Goal: Task Accomplishment & Management: Manage account settings

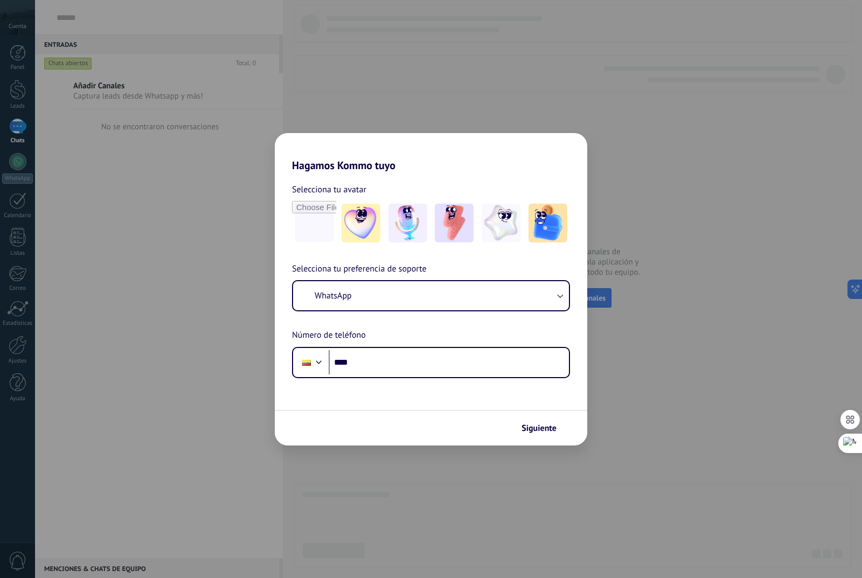
click at [477, 134] on h2 "Hagamos Kommo tuyo" at bounding box center [431, 152] width 313 height 39
drag, startPoint x: 538, startPoint y: 137, endPoint x: 549, endPoint y: 145, distance: 13.2
click at [538, 139] on h2 "Hagamos Kommo tuyo" at bounding box center [431, 152] width 313 height 39
click at [564, 143] on h2 "Hagamos Kommo tuyo" at bounding box center [431, 152] width 313 height 39
click at [569, 141] on h2 "Hagamos Kommo tuyo" at bounding box center [431, 152] width 313 height 39
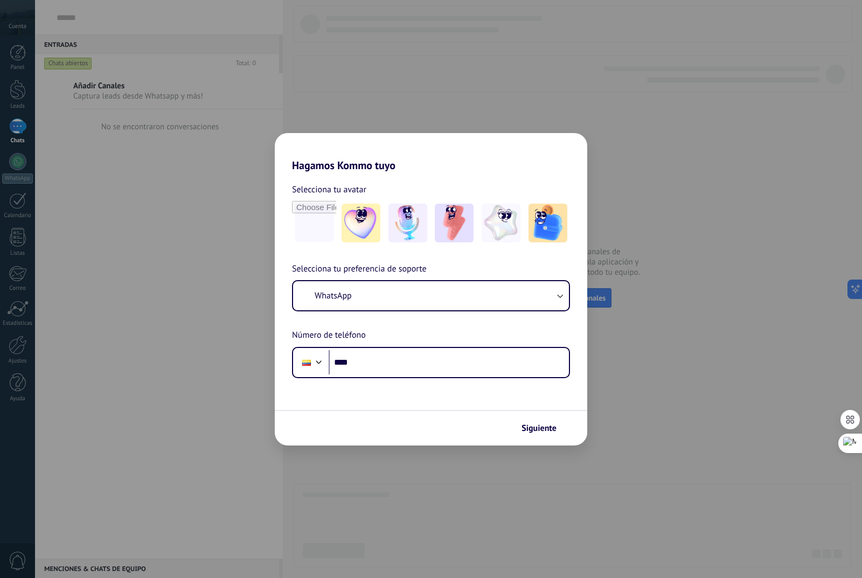
click at [569, 141] on h2 "Hagamos Kommo tuyo" at bounding box center [431, 152] width 313 height 39
click at [524, 425] on span "Siguiente" at bounding box center [539, 429] width 35 height 8
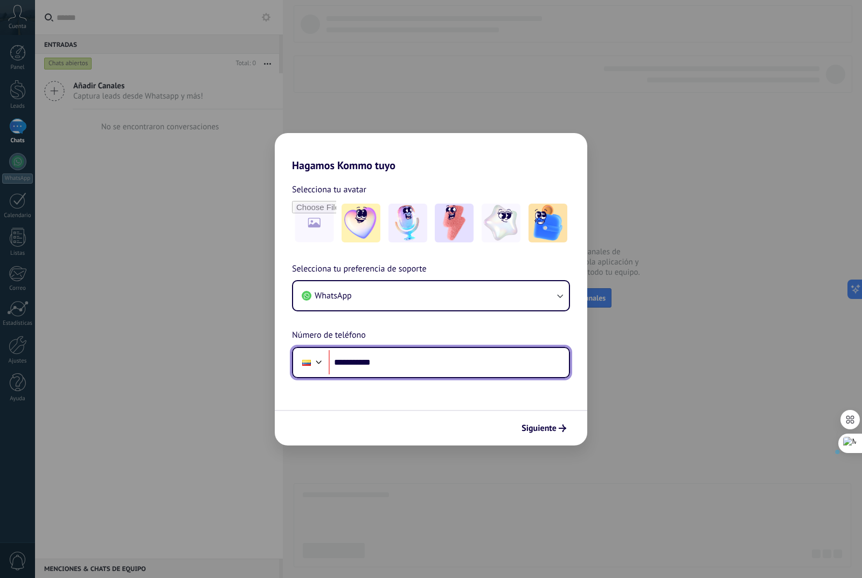
drag, startPoint x: 401, startPoint y: 362, endPoint x: 357, endPoint y: 362, distance: 44.2
click at [357, 362] on input "**********" at bounding box center [449, 362] width 240 height 25
paste input "*********"
click at [374, 363] on input "**********" at bounding box center [449, 362] width 240 height 25
type input "**********"
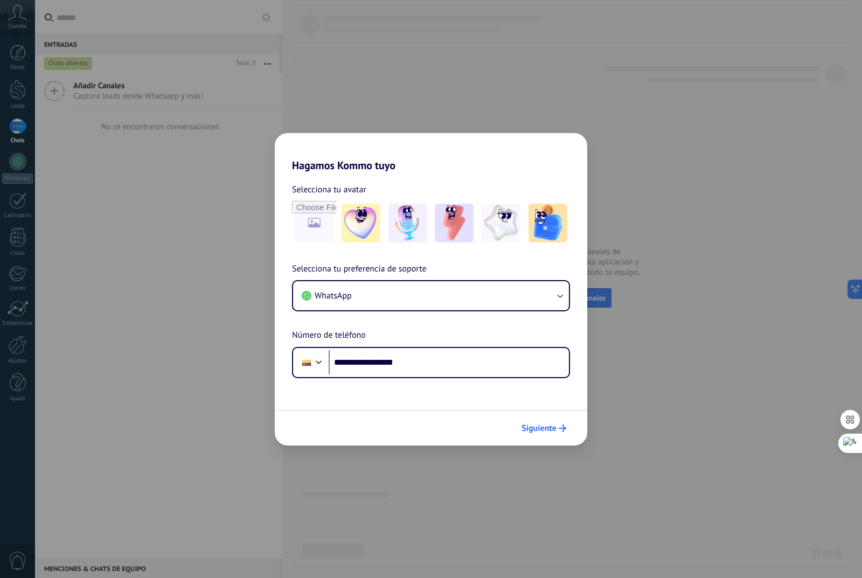
click at [533, 434] on button "Siguiente" at bounding box center [544, 428] width 54 height 18
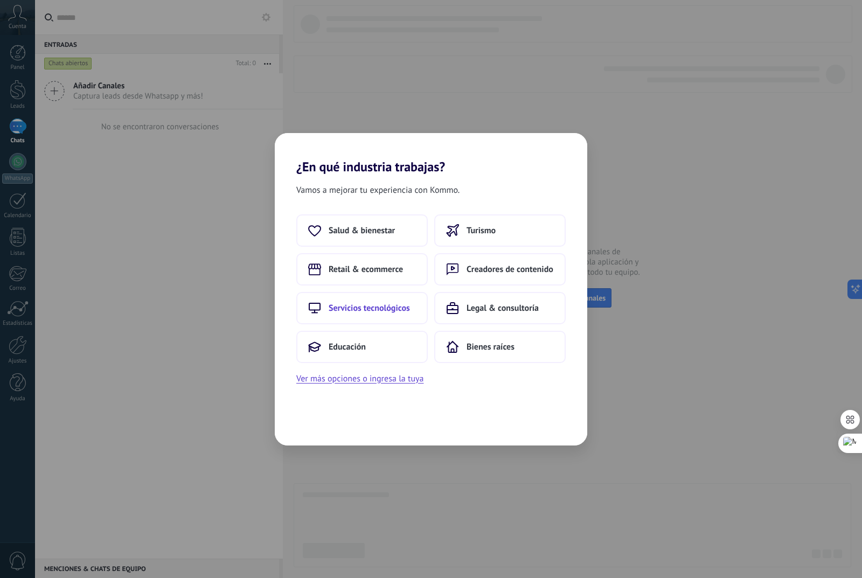
click at [353, 312] on span "Servicios tecnológicos" at bounding box center [369, 308] width 81 height 11
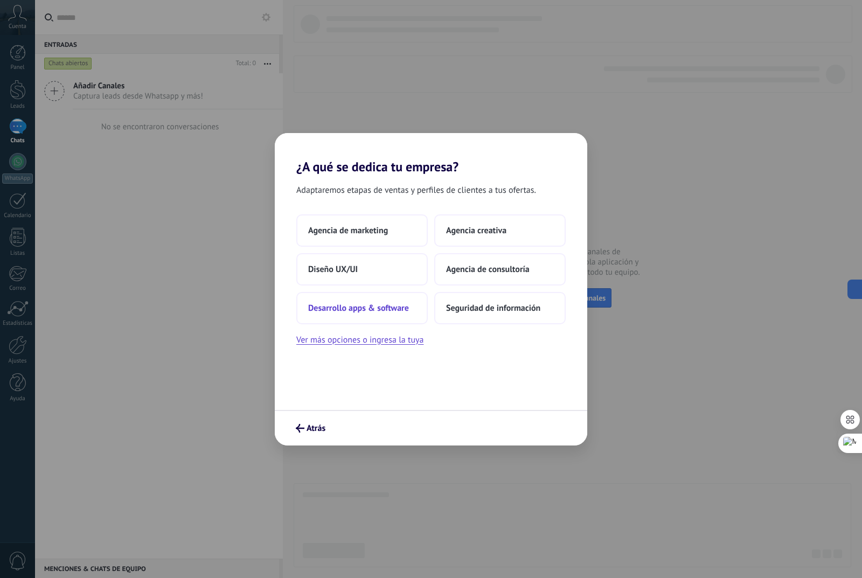
click at [353, 308] on span "Desarrollo apps & software" at bounding box center [358, 308] width 101 height 11
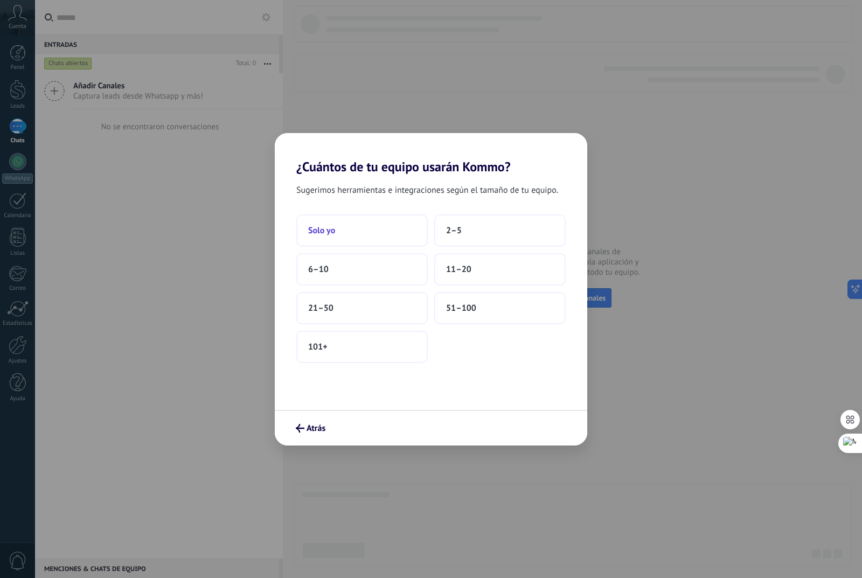
click at [334, 230] on span "Solo yo" at bounding box center [321, 230] width 27 height 11
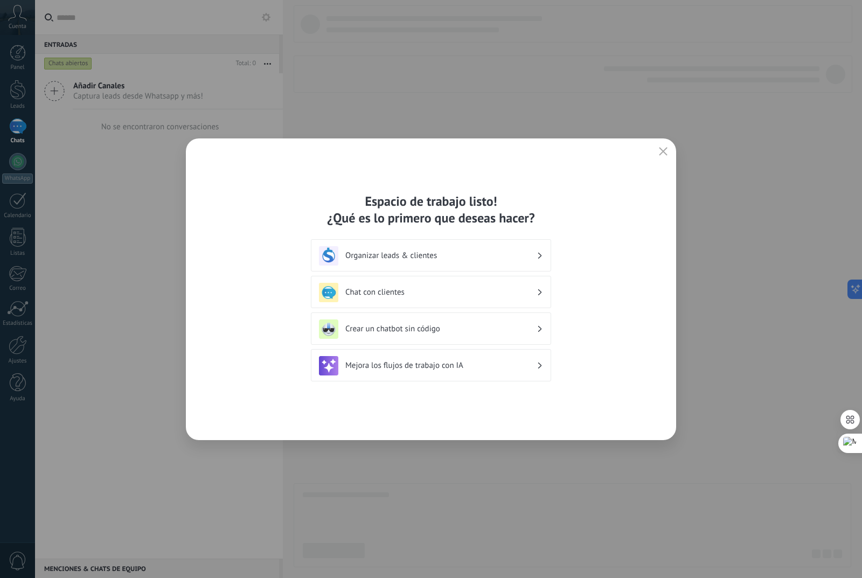
click at [503, 292] on h3 "Chat con clientes" at bounding box center [441, 292] width 191 height 10
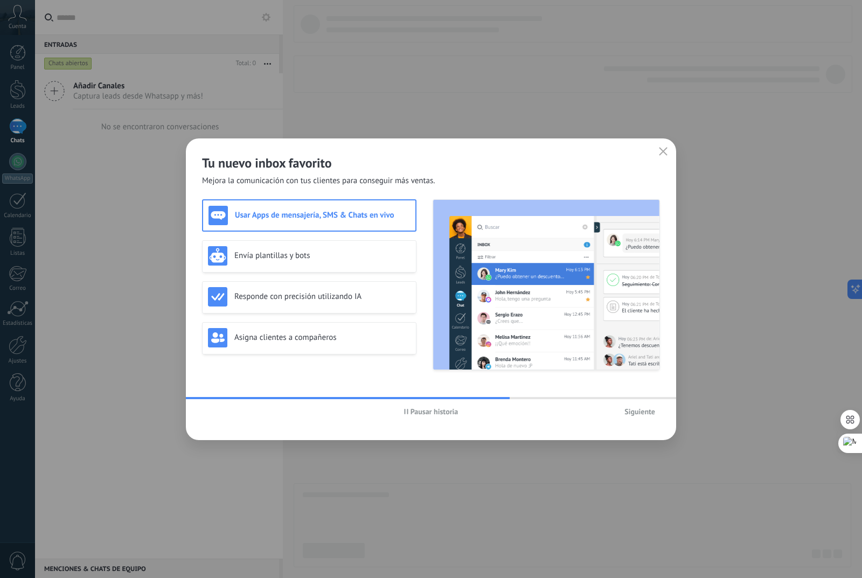
click at [664, 150] on icon "button" at bounding box center [663, 151] width 9 height 9
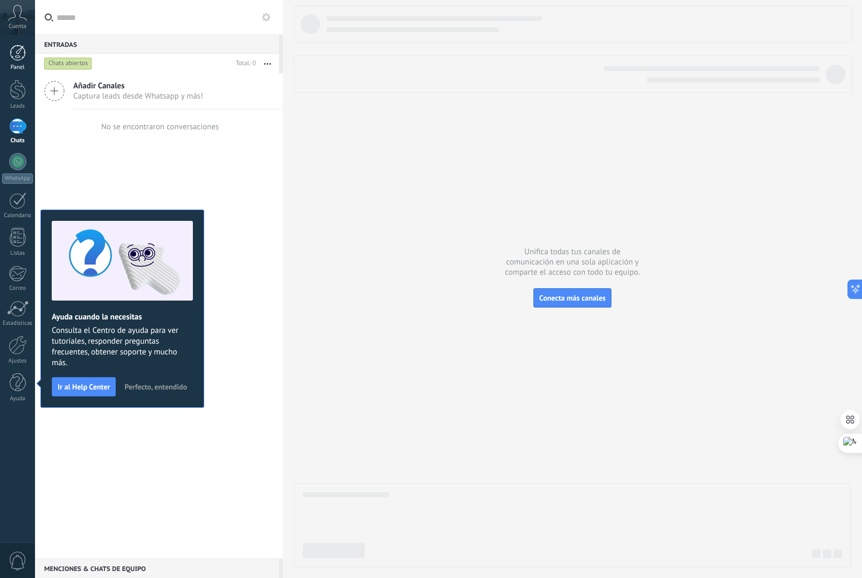
click at [18, 55] on div at bounding box center [18, 53] width 16 height 16
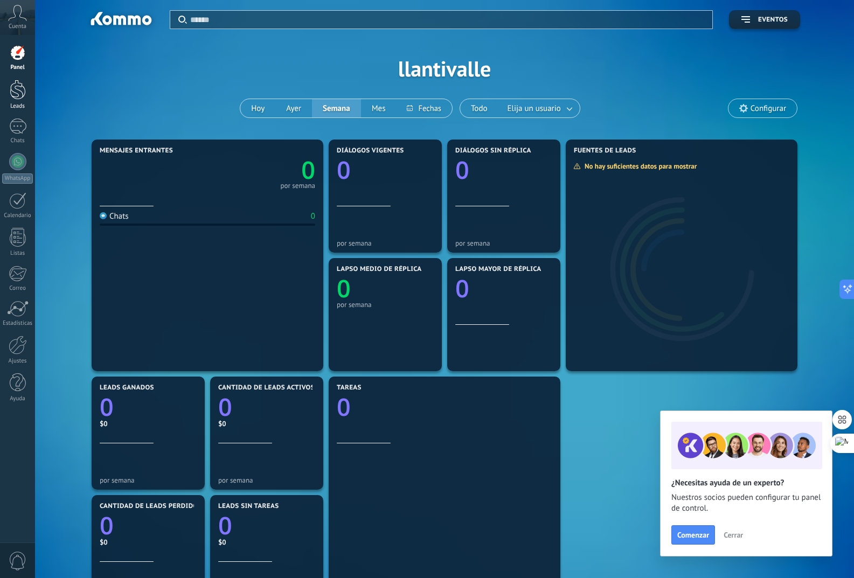
click at [19, 93] on div at bounding box center [18, 90] width 16 height 20
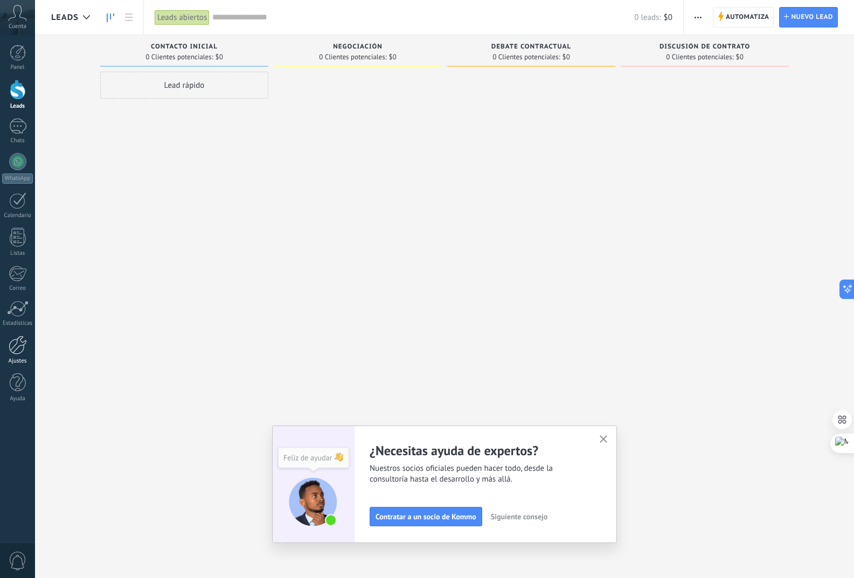
click at [17, 346] on div at bounding box center [18, 345] width 18 height 19
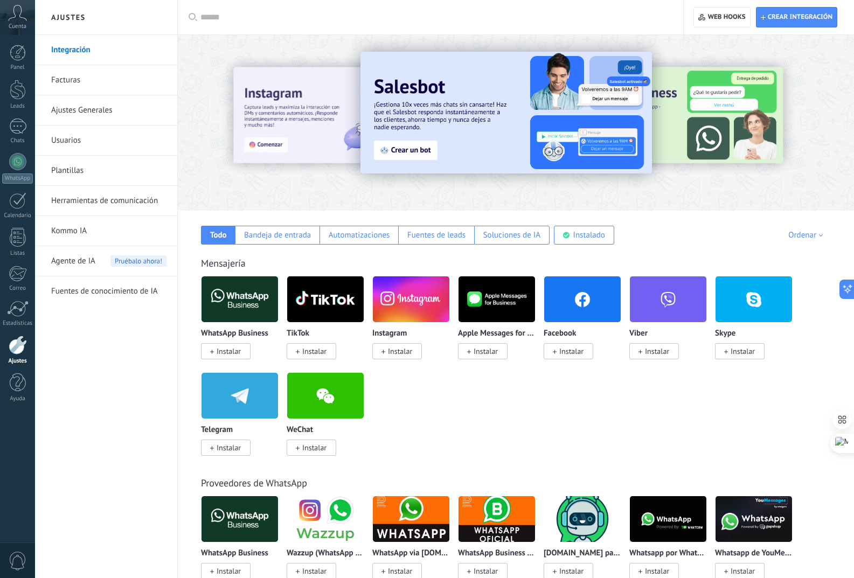
click at [571, 299] on img at bounding box center [582, 299] width 77 height 52
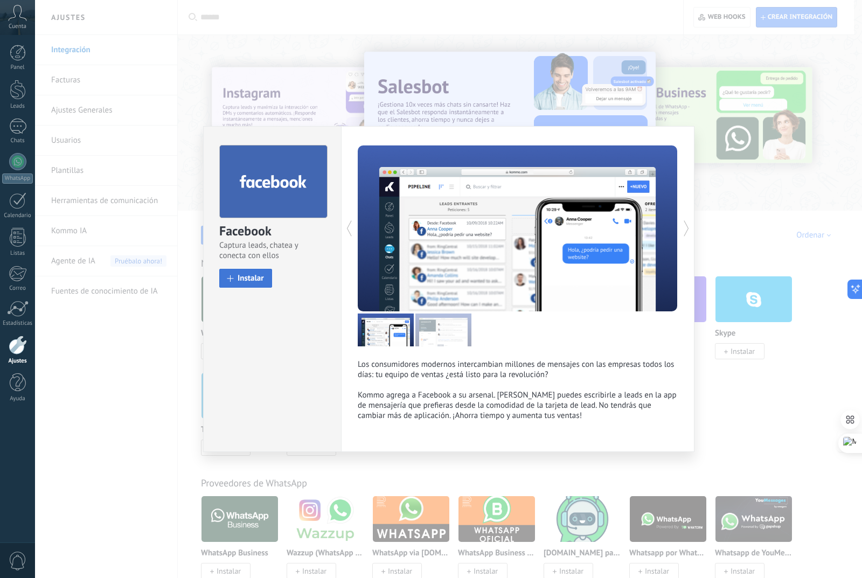
click at [247, 276] on span "Instalar" at bounding box center [251, 278] width 26 height 8
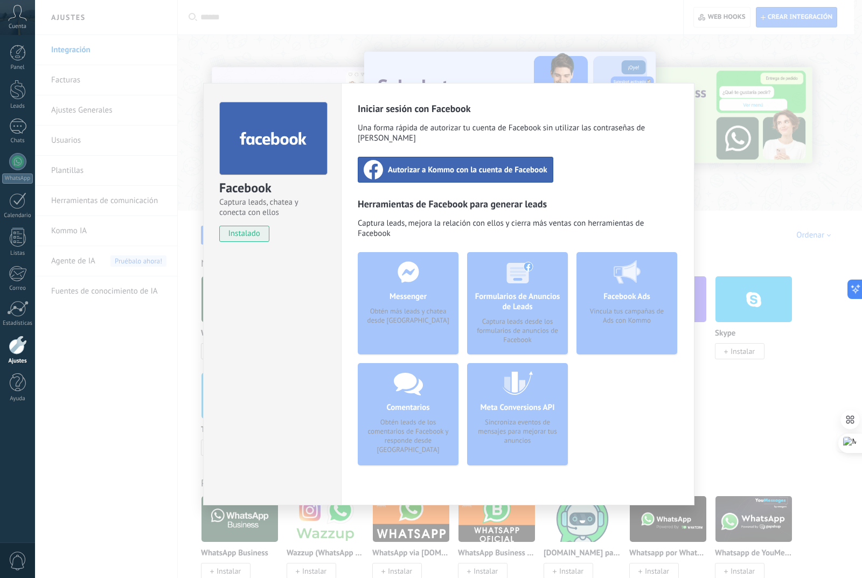
click at [412, 164] on span "Autorizar a Kommo con la cuenta de Facebook" at bounding box center [468, 169] width 160 height 11
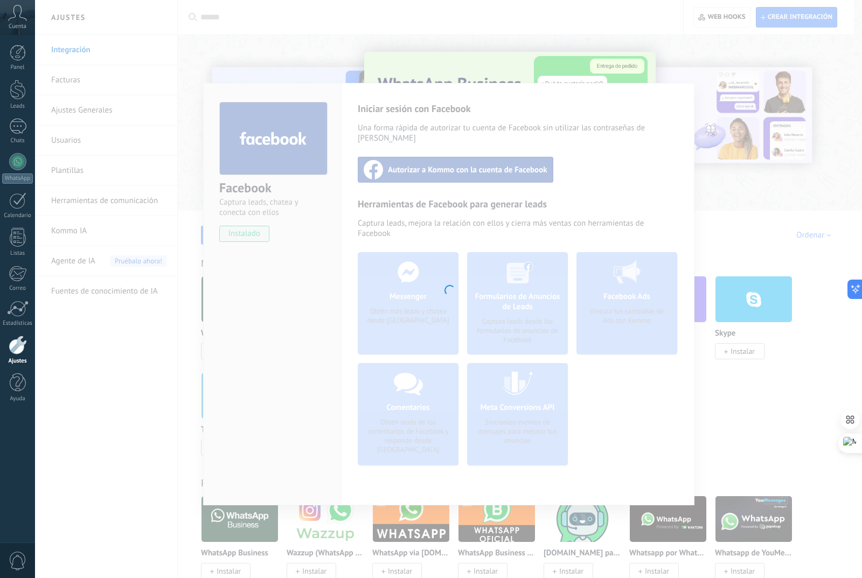
click at [274, 341] on div at bounding box center [448, 289] width 827 height 578
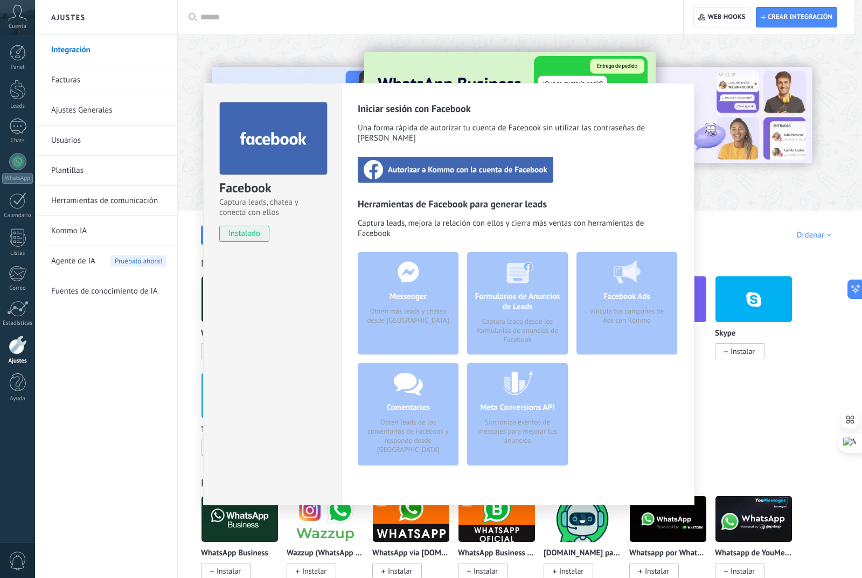
click at [455, 164] on span "Autorizar a Kommo con la cuenta de Facebook" at bounding box center [468, 169] width 160 height 11
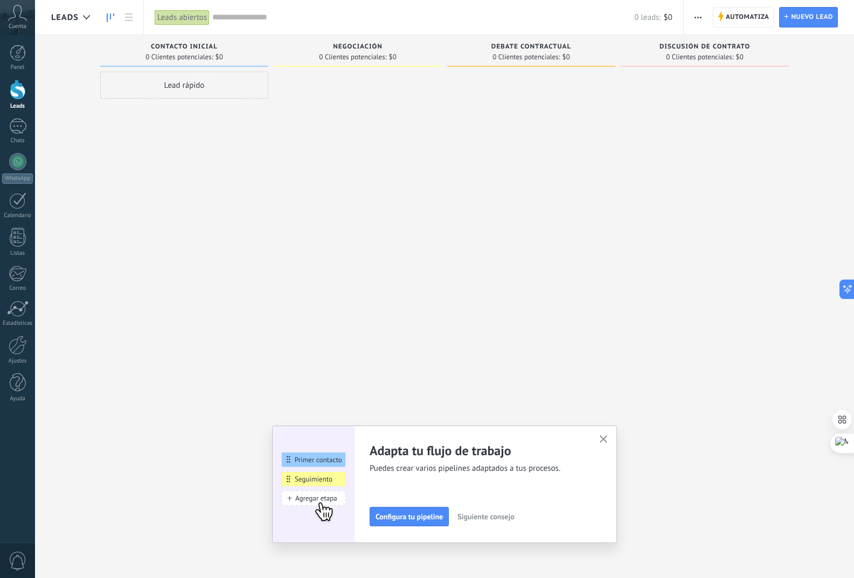
click at [608, 440] on icon "button" at bounding box center [604, 440] width 8 height 8
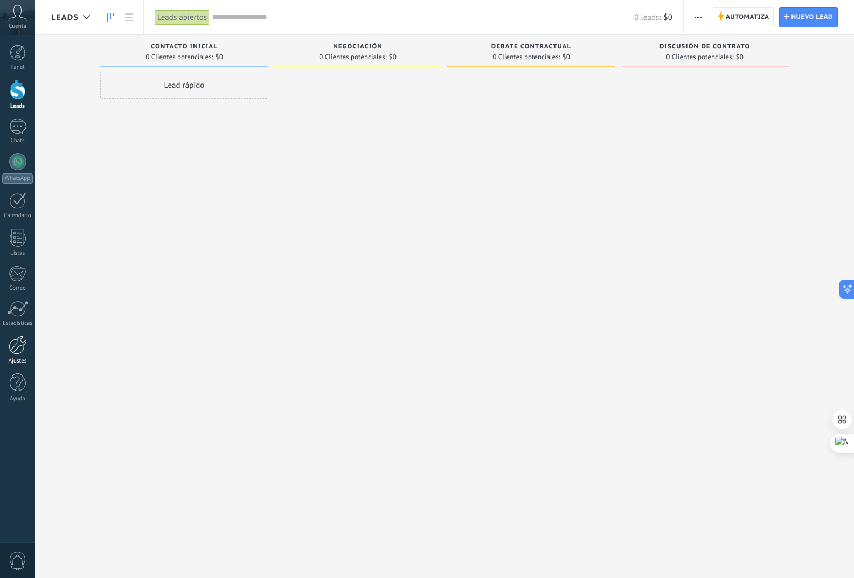
click at [25, 351] on div at bounding box center [18, 345] width 18 height 19
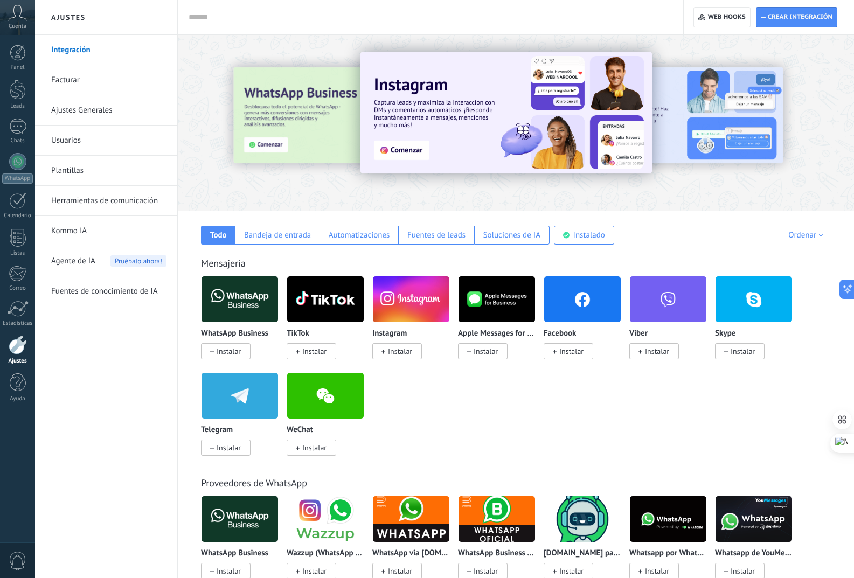
click at [567, 350] on span "Instalar" at bounding box center [571, 352] width 24 height 10
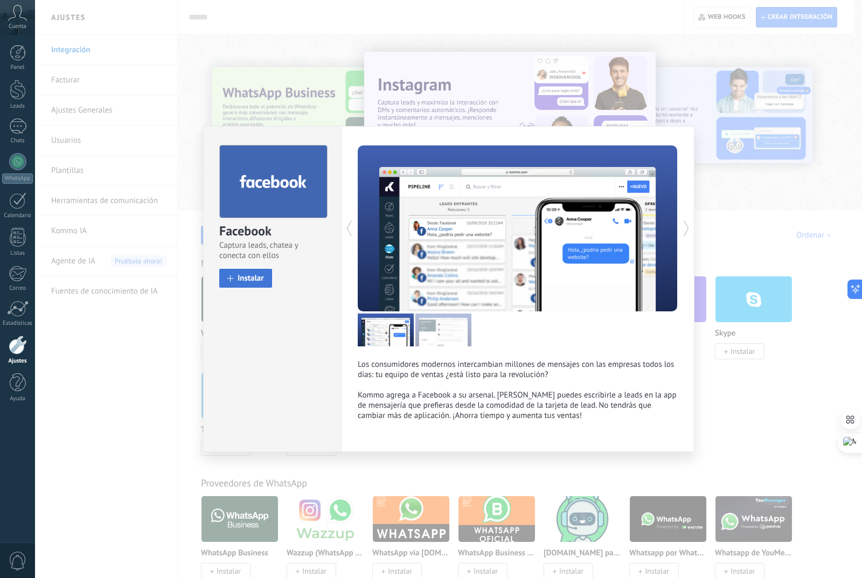
click at [252, 282] on span "Instalar" at bounding box center [251, 278] width 26 height 8
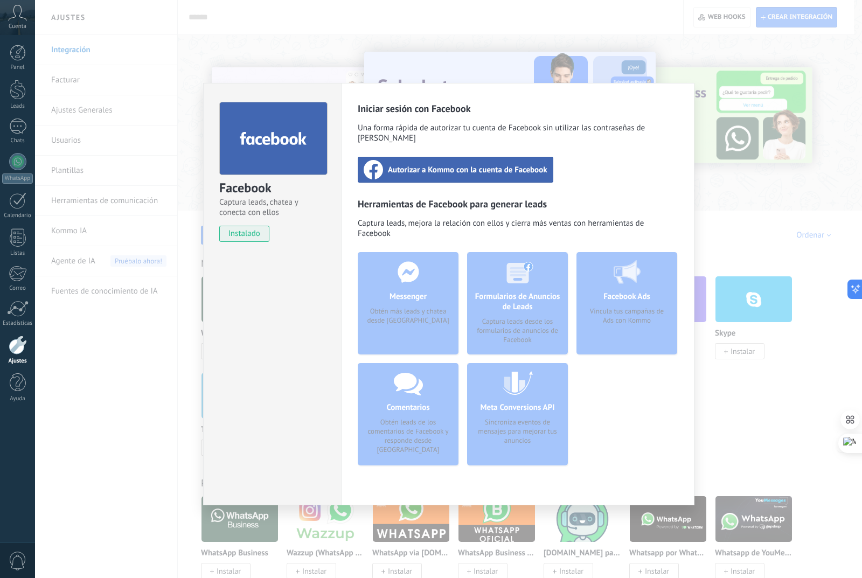
click at [482, 164] on span "Autorizar a Kommo con la cuenta de Facebook" at bounding box center [468, 169] width 160 height 11
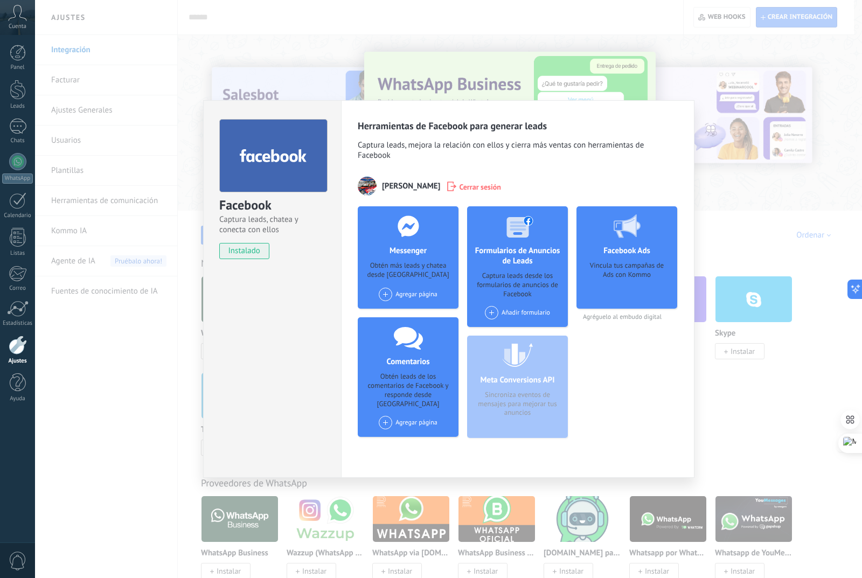
click at [411, 279] on div "Obtén más leads y chatea desde Kommo" at bounding box center [409, 270] width 84 height 19
click at [406, 249] on h4 "Messenger" at bounding box center [408, 251] width 43 height 10
click at [388, 294] on span at bounding box center [385, 294] width 13 height 13
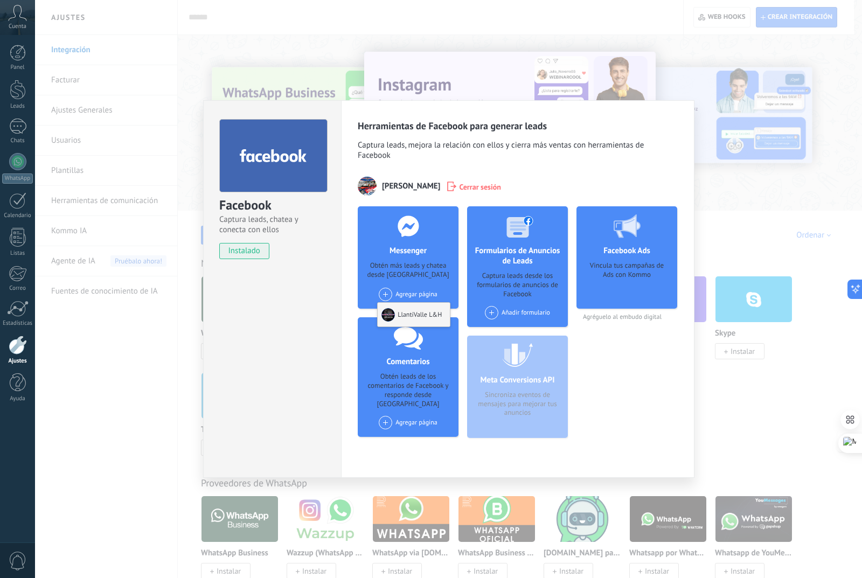
click at [405, 313] on div "LlantiValle L&H" at bounding box center [414, 315] width 72 height 24
click at [383, 295] on span at bounding box center [385, 294] width 13 height 13
click at [397, 314] on span at bounding box center [390, 314] width 16 height 13
click at [441, 419] on icon at bounding box center [441, 422] width 5 height 6
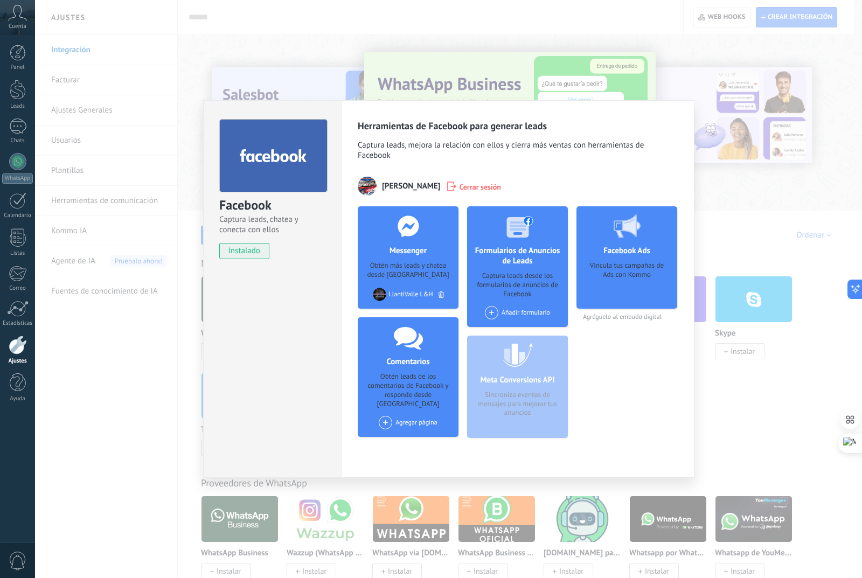
click at [287, 302] on div "Facebook Captura leads, chatea y conecta con ellos instalado Desinstalar" at bounding box center [272, 289] width 138 height 378
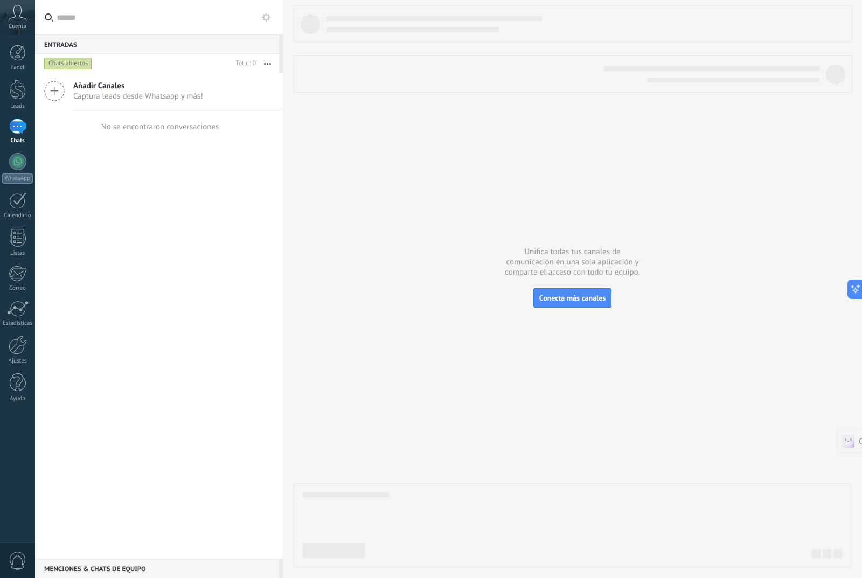
click at [18, 133] on div at bounding box center [17, 127] width 17 height 16
click at [112, 91] on span "Añadir Canales" at bounding box center [138, 86] width 130 height 10
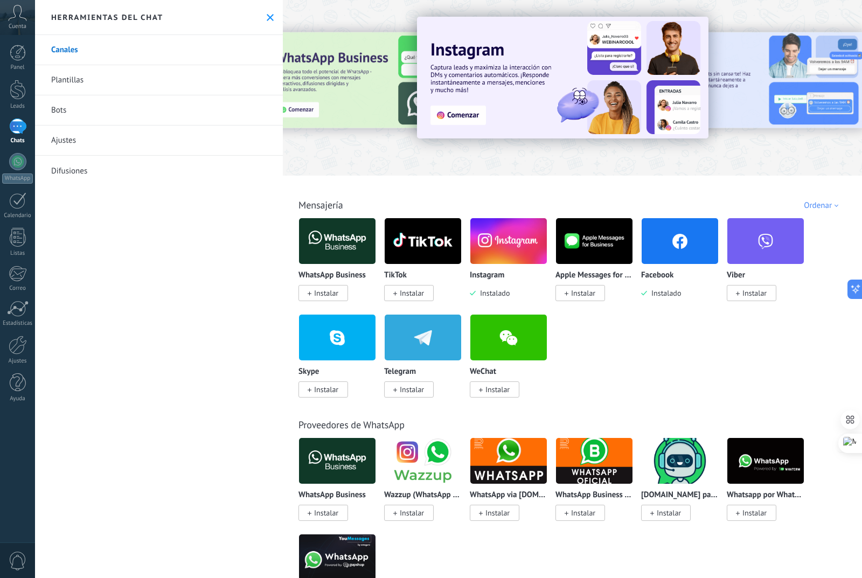
click at [672, 252] on img at bounding box center [680, 241] width 77 height 52
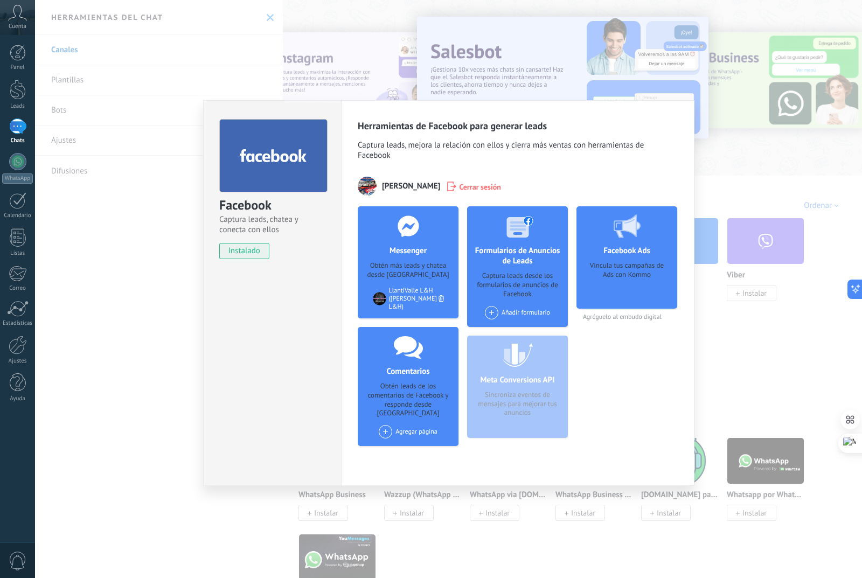
click at [19, 127] on div at bounding box center [17, 127] width 17 height 16
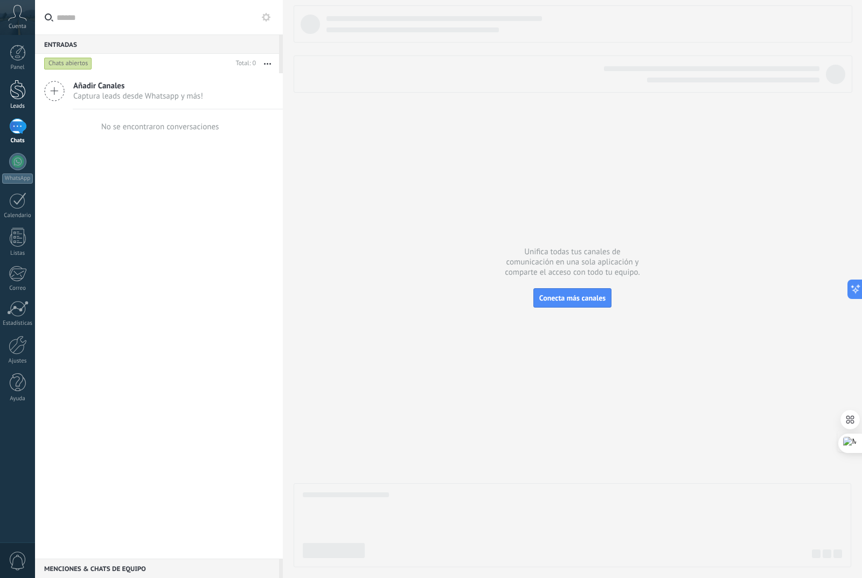
click at [19, 96] on div at bounding box center [18, 90] width 16 height 20
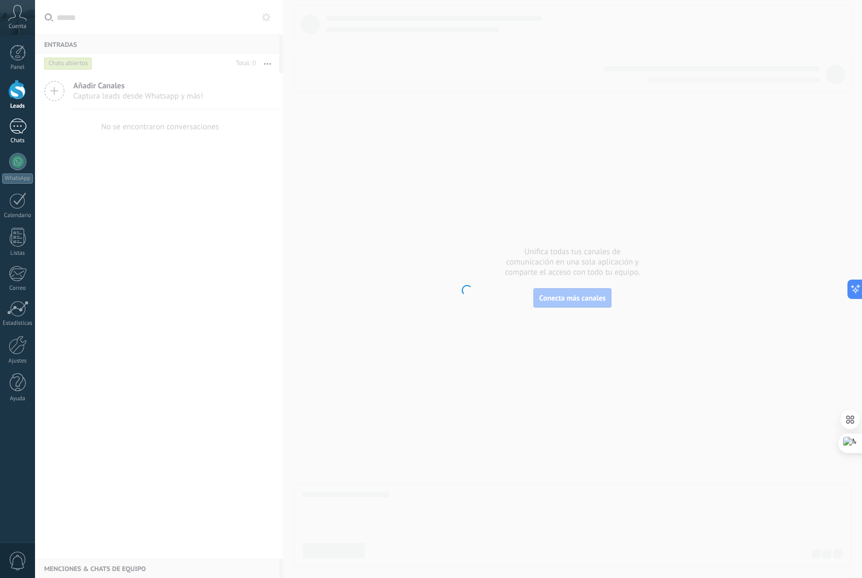
click at [15, 125] on div at bounding box center [17, 127] width 17 height 16
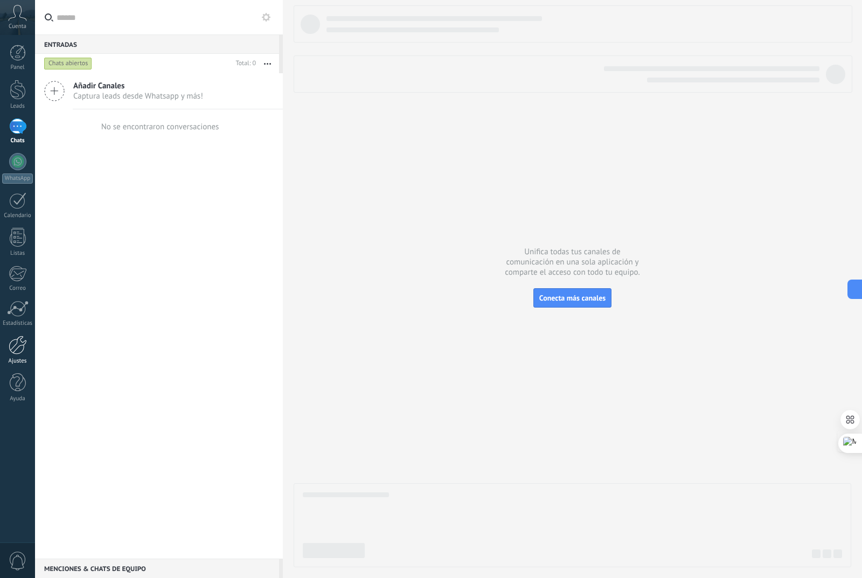
click at [20, 357] on link "Ajustes" at bounding box center [17, 350] width 35 height 29
click at [16, 123] on div at bounding box center [17, 127] width 17 height 16
click at [24, 351] on div at bounding box center [18, 345] width 18 height 19
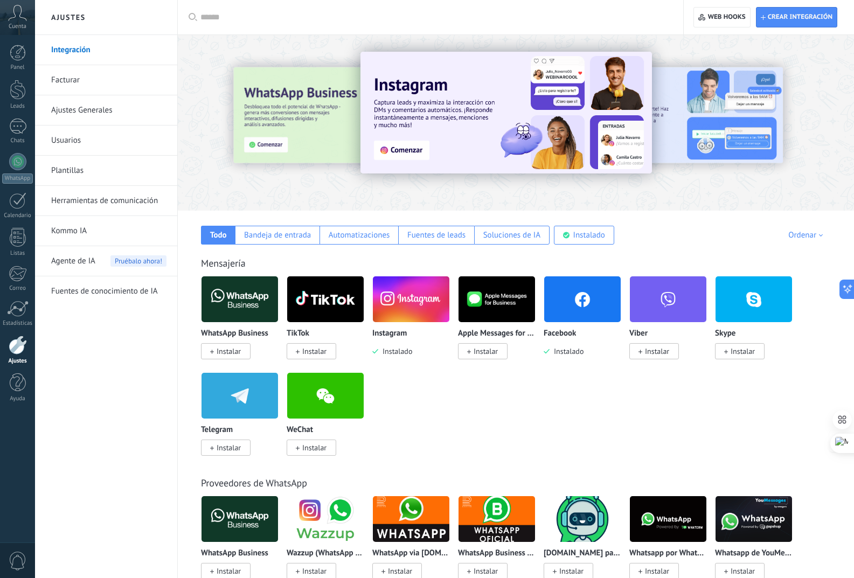
click at [571, 334] on p "Facebook" at bounding box center [560, 333] width 32 height 9
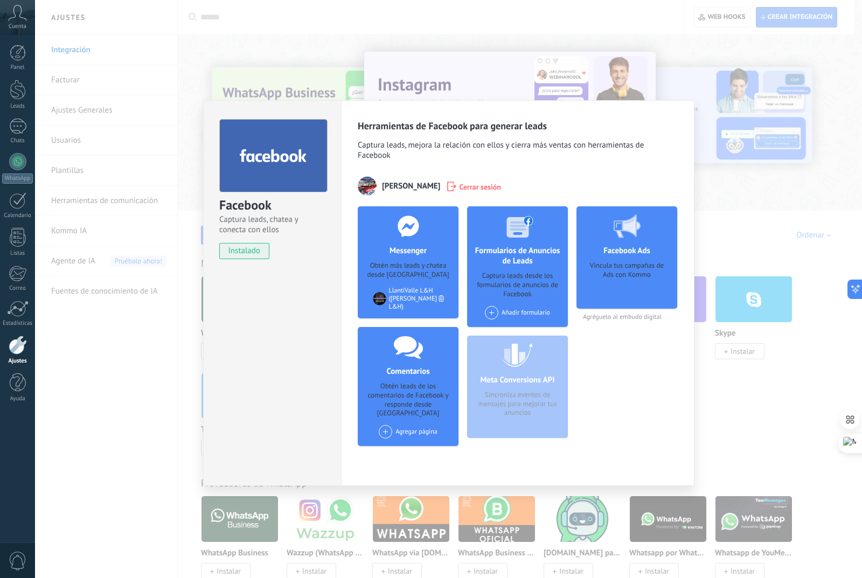
click at [406, 265] on div "Obtén más leads y chatea desde Kommo" at bounding box center [409, 270] width 84 height 18
click at [411, 293] on div "LlantiValle L&H (LlantiValle L&H)" at bounding box center [414, 299] width 50 height 24
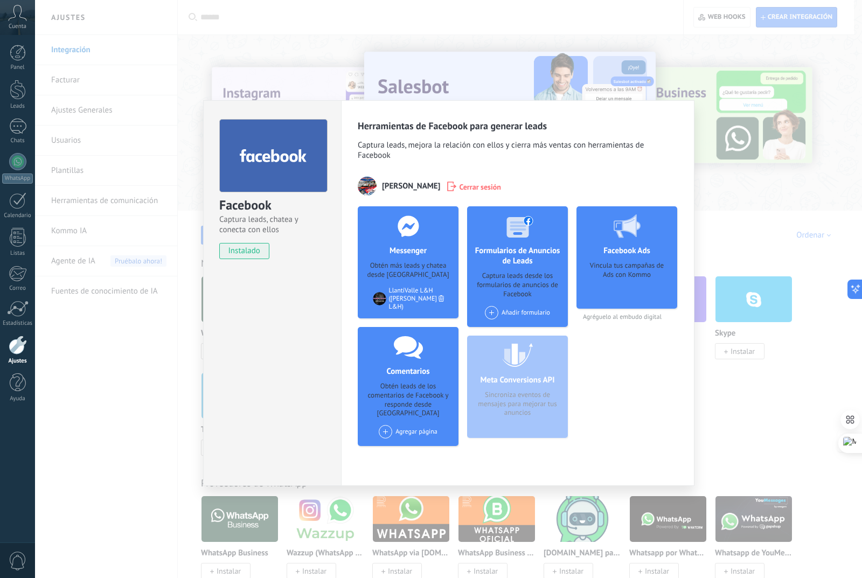
click at [415, 245] on div at bounding box center [408, 225] width 107 height 39
click at [413, 293] on div "LlantiValle L&H (LlantiValle L&H)" at bounding box center [414, 299] width 50 height 24
click at [442, 296] on icon at bounding box center [441, 298] width 5 height 6
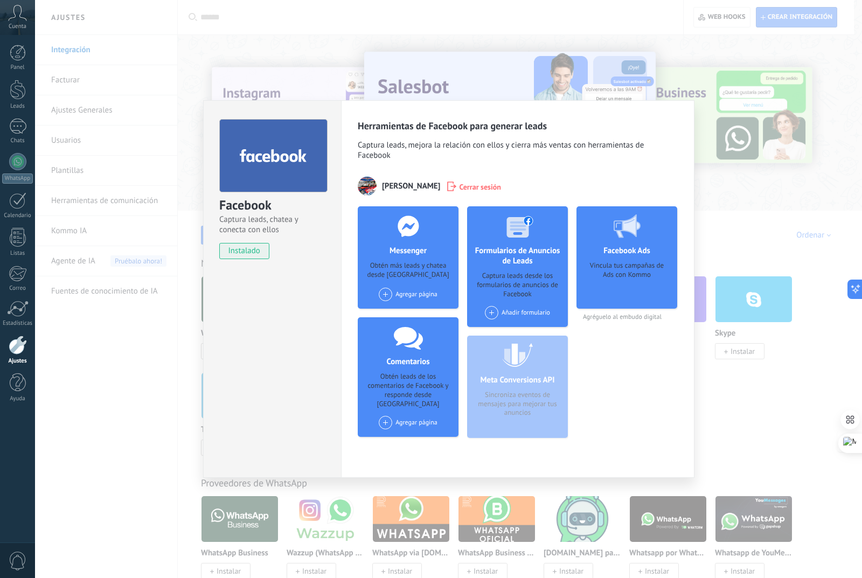
click at [384, 295] on span at bounding box center [385, 294] width 13 height 13
click at [412, 315] on div "LlantiValle L&H" at bounding box center [414, 315] width 72 height 24
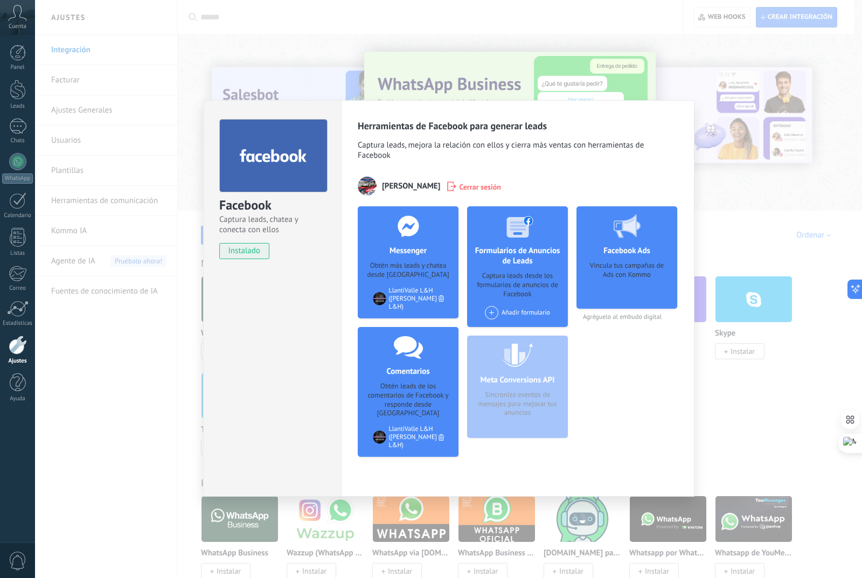
click at [106, 340] on div "Facebook Captura leads, chatea y conecta con ellos instalado Desinstalar Herram…" at bounding box center [448, 289] width 827 height 578
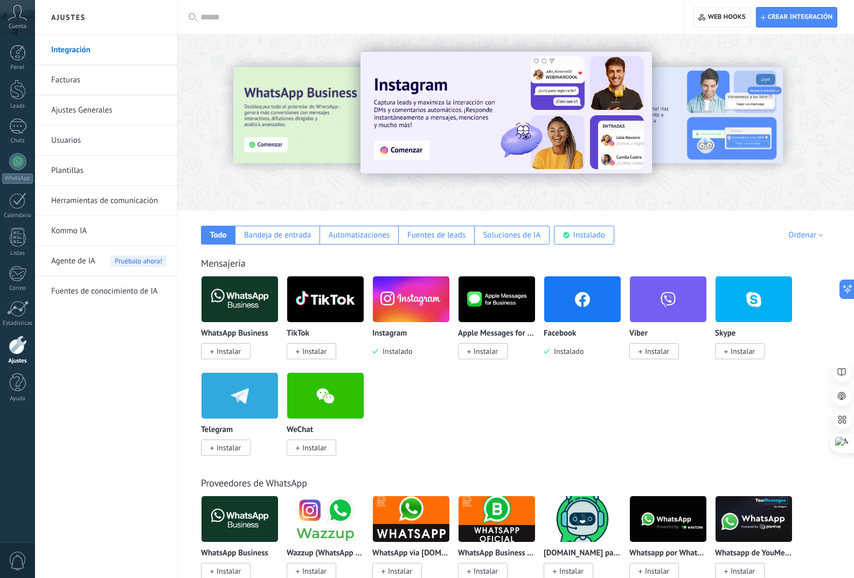
click at [103, 198] on link "Herramientas de comunicación" at bounding box center [108, 201] width 115 height 30
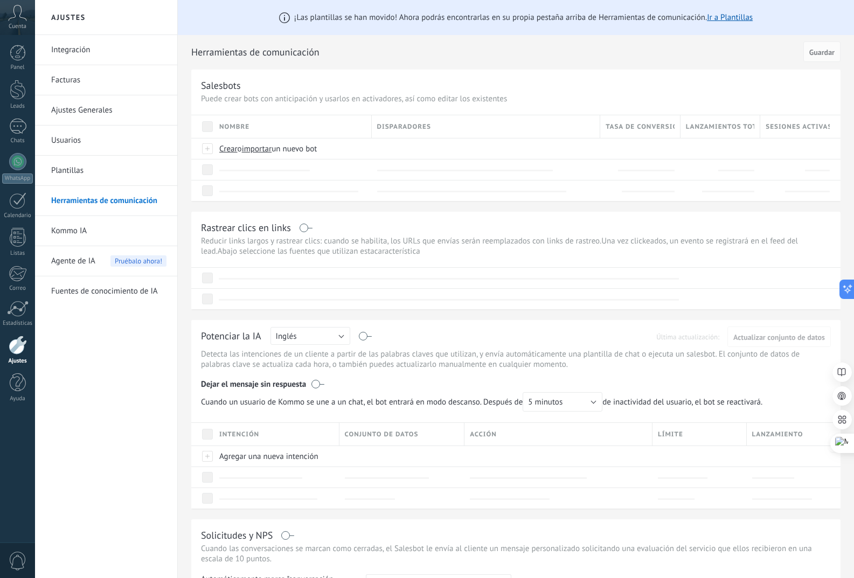
click at [110, 199] on link "Herramientas de comunicación" at bounding box center [108, 201] width 115 height 30
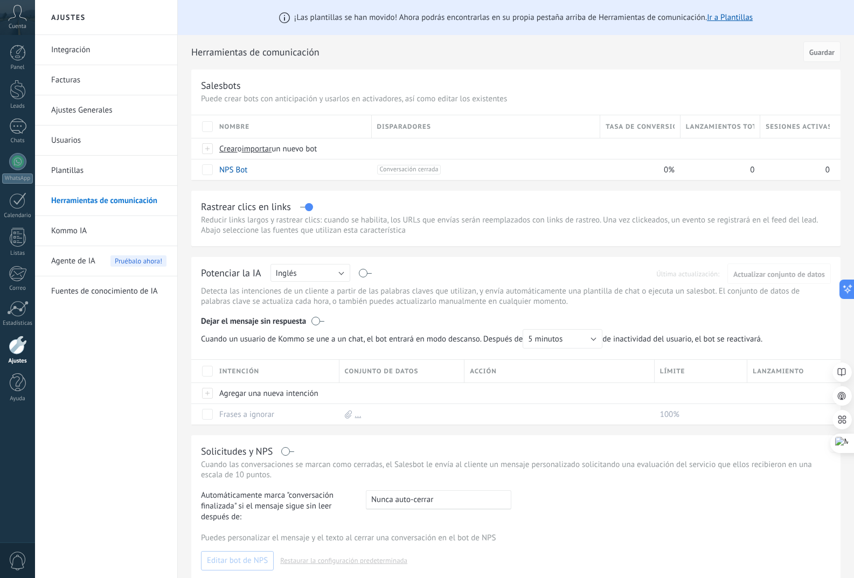
click at [236, 97] on p "Puede crear bots con anticipación y usarlos en activadores, así como editar los…" at bounding box center [516, 99] width 630 height 10
